Goal: Task Accomplishment & Management: Manage account settings

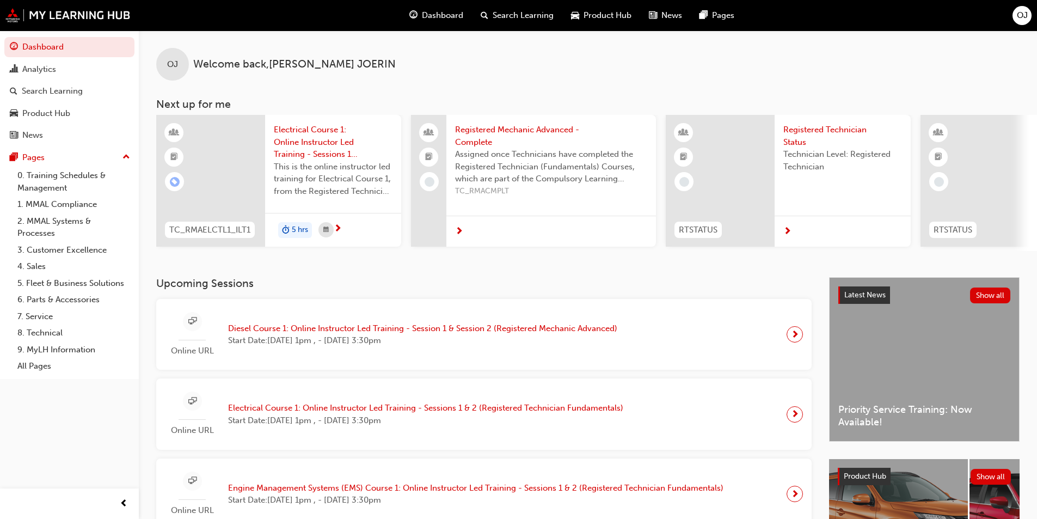
click at [205, 351] on span "Online URL" at bounding box center [192, 351] width 54 height 13
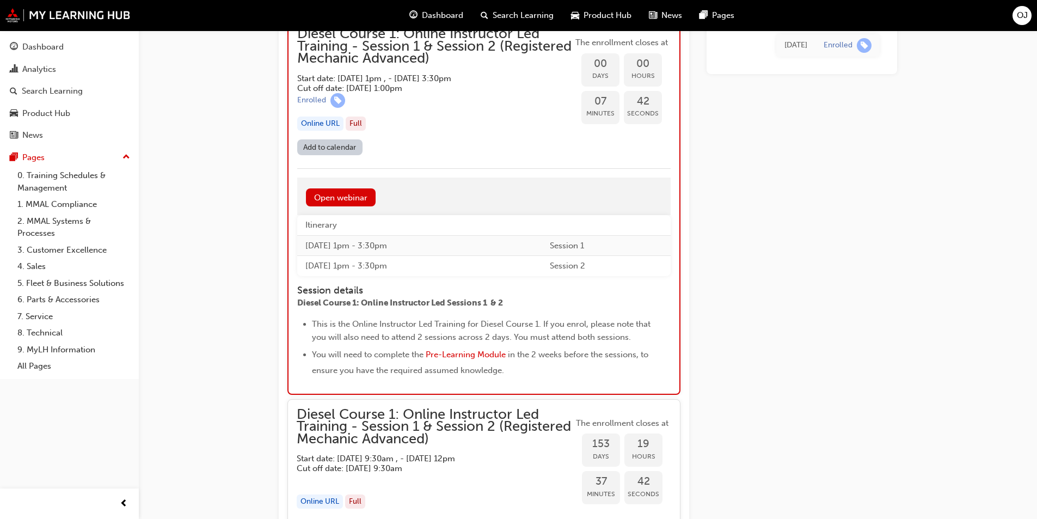
scroll to position [1084, 0]
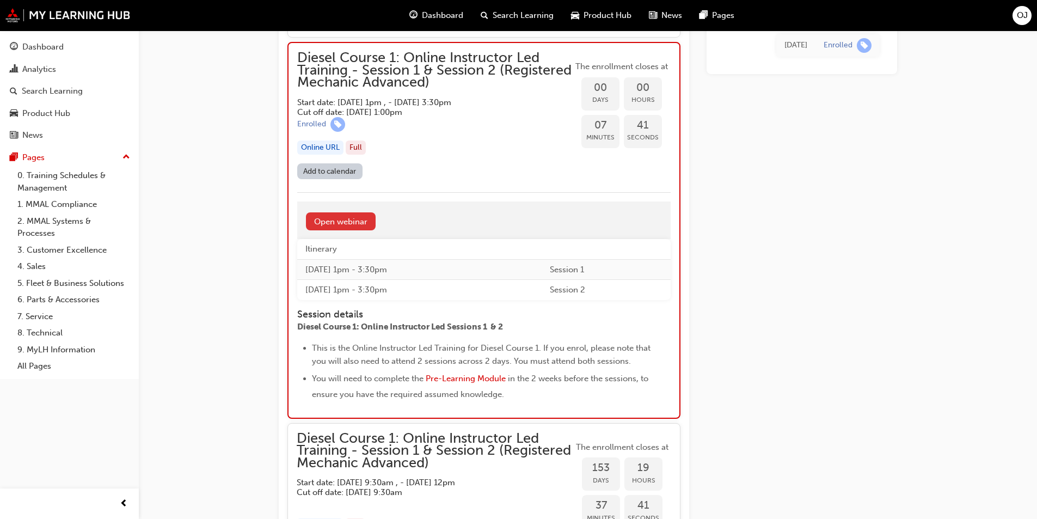
click at [329, 215] on link "Open webinar" at bounding box center [341, 221] width 70 height 18
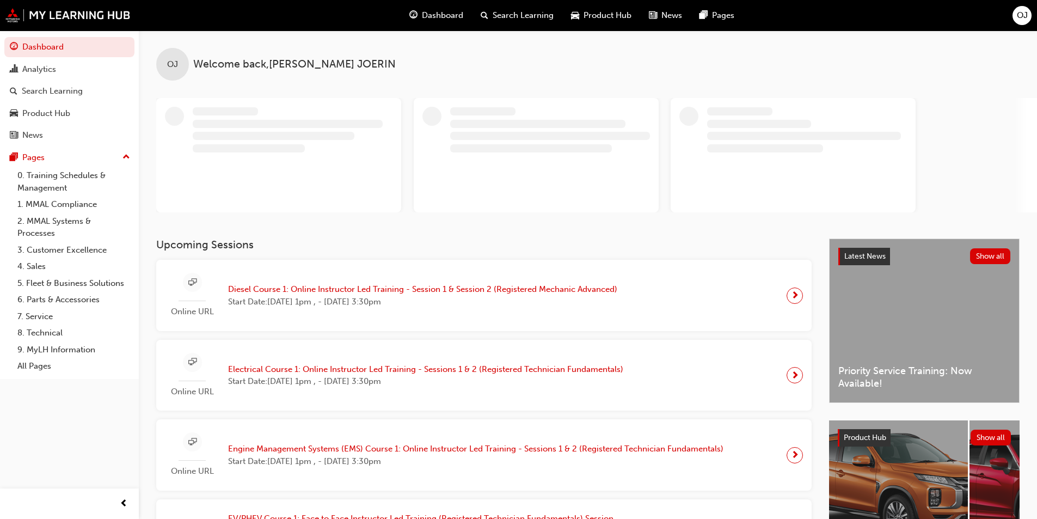
click at [1021, 24] on div "OJ" at bounding box center [1022, 15] width 19 height 19
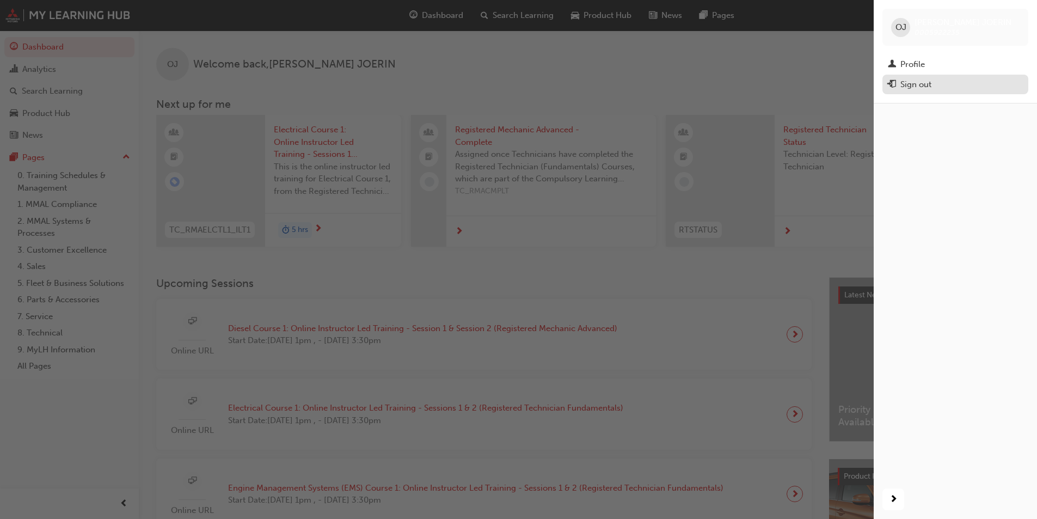
click at [976, 87] on div "Sign out" at bounding box center [955, 85] width 135 height 14
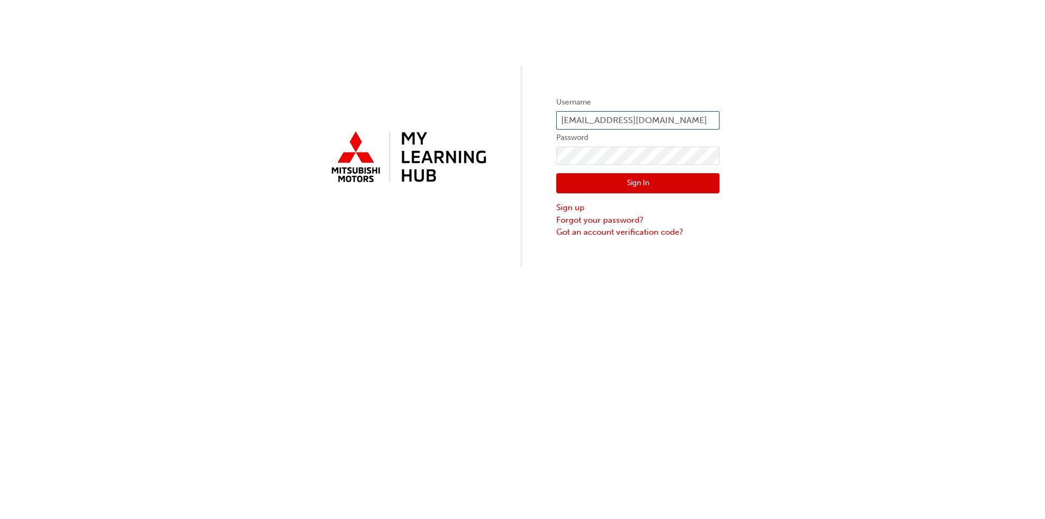
click at [646, 124] on input "ojoerin@flightmotors.com.au" at bounding box center [637, 120] width 163 height 19
type input "pziersch@flightmotors.com.au"
click at [639, 188] on button "Sign In" at bounding box center [637, 183] width 163 height 21
